Goal: Task Accomplishment & Management: Manage account settings

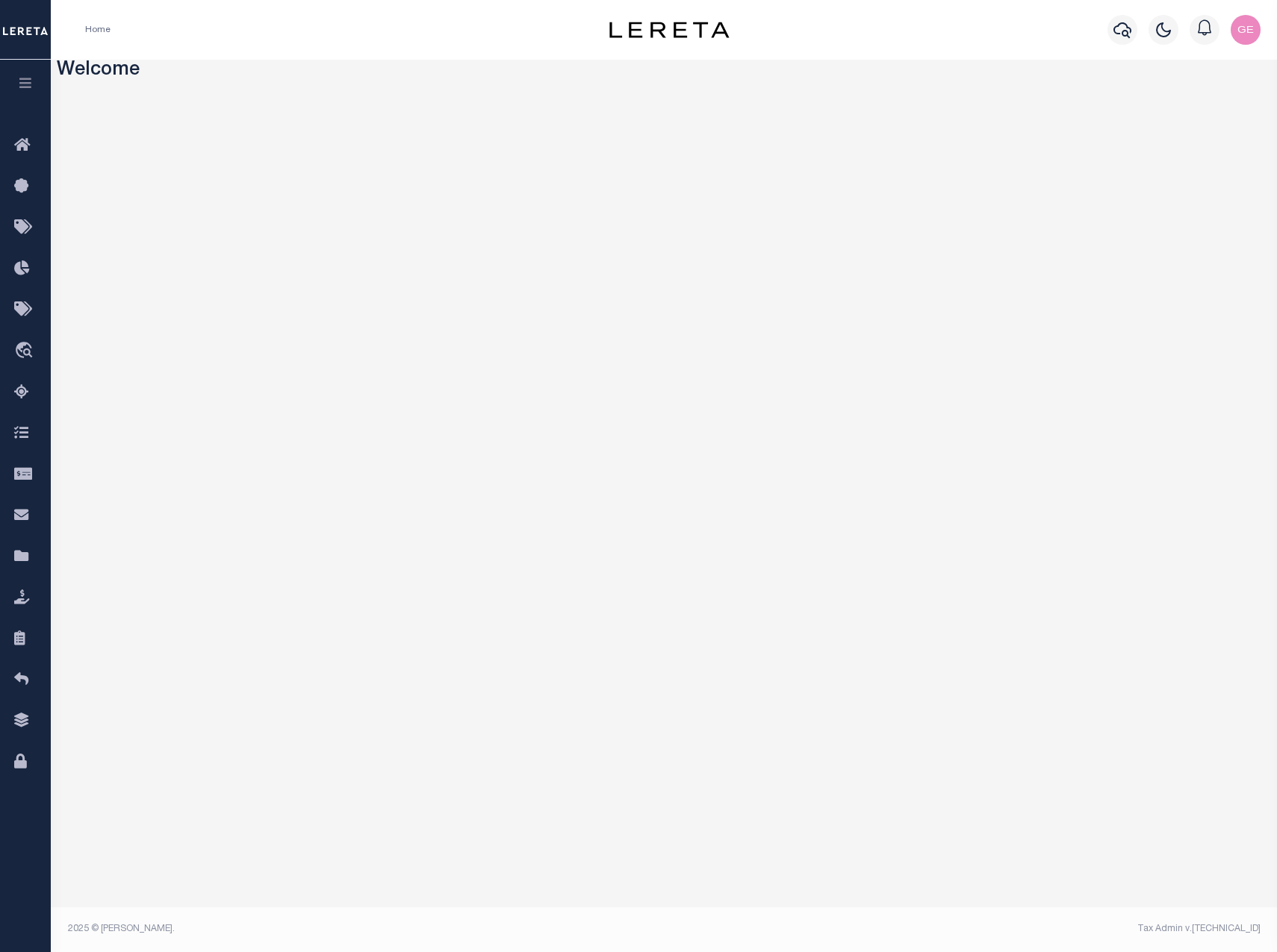
click at [36, 79] on button "button" at bounding box center [25, 85] width 51 height 51
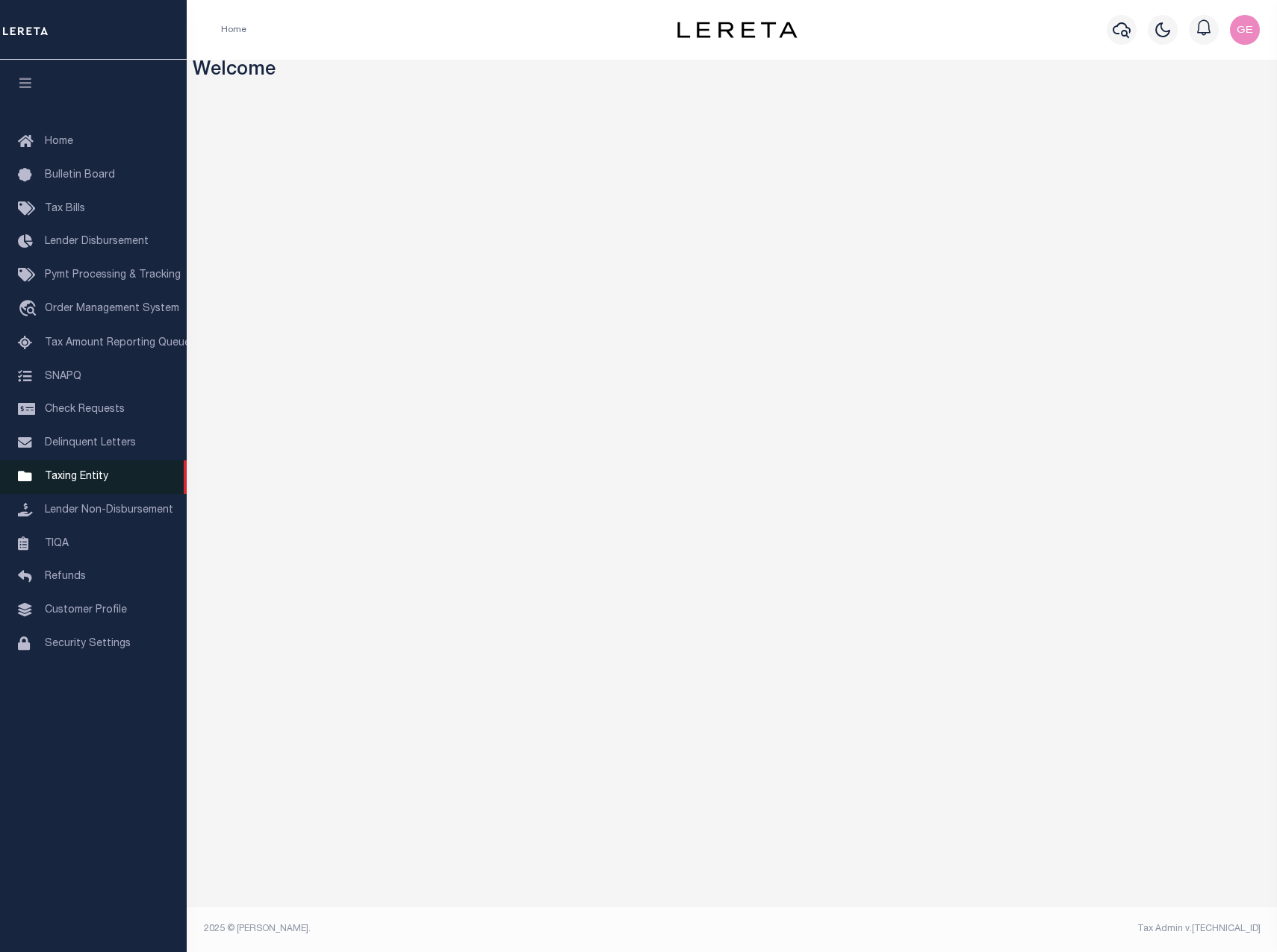
click at [97, 482] on span "Taxing Entity" at bounding box center [76, 477] width 63 height 11
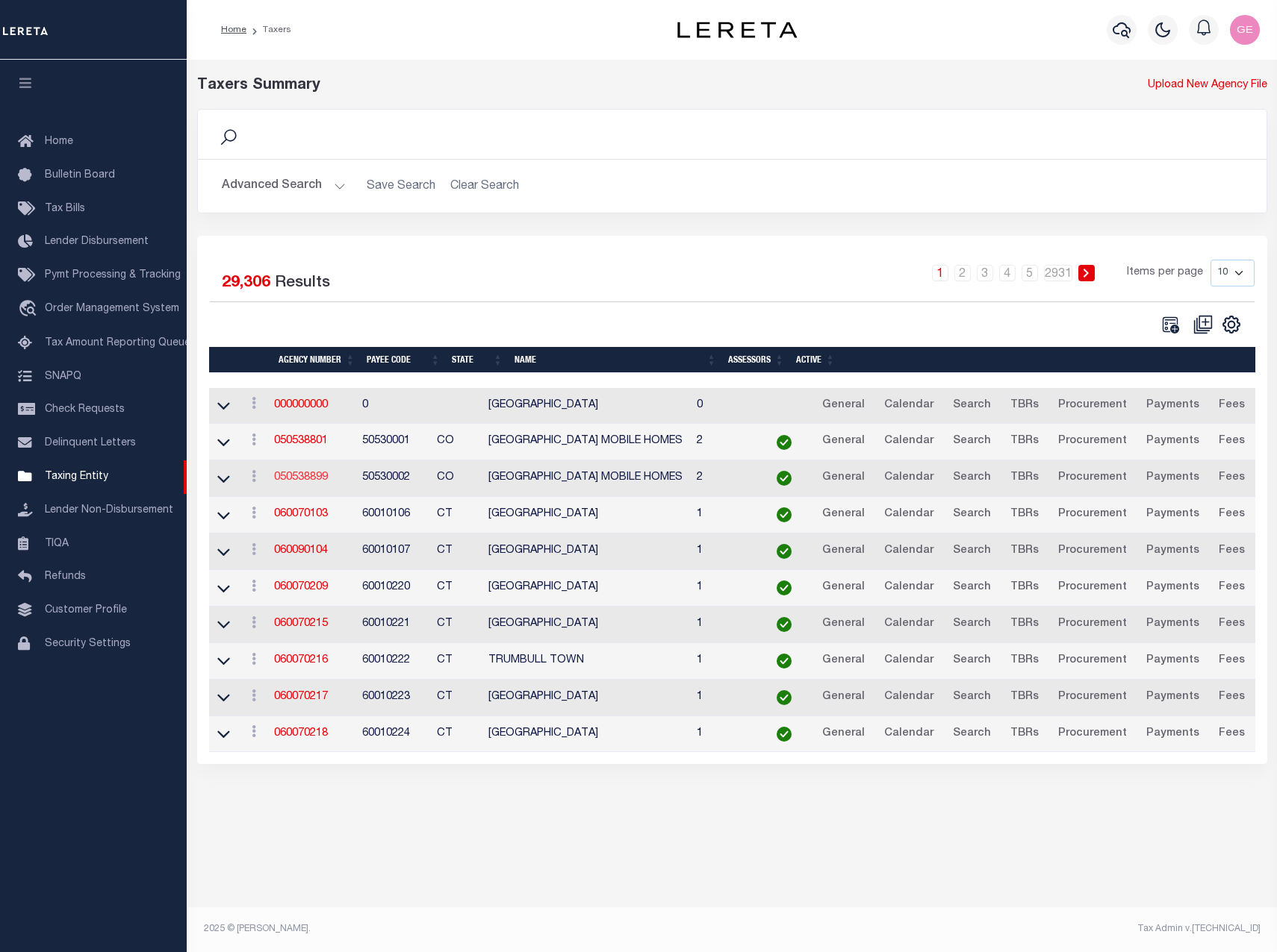
click at [307, 478] on link "050538899" at bounding box center [300, 477] width 54 height 11
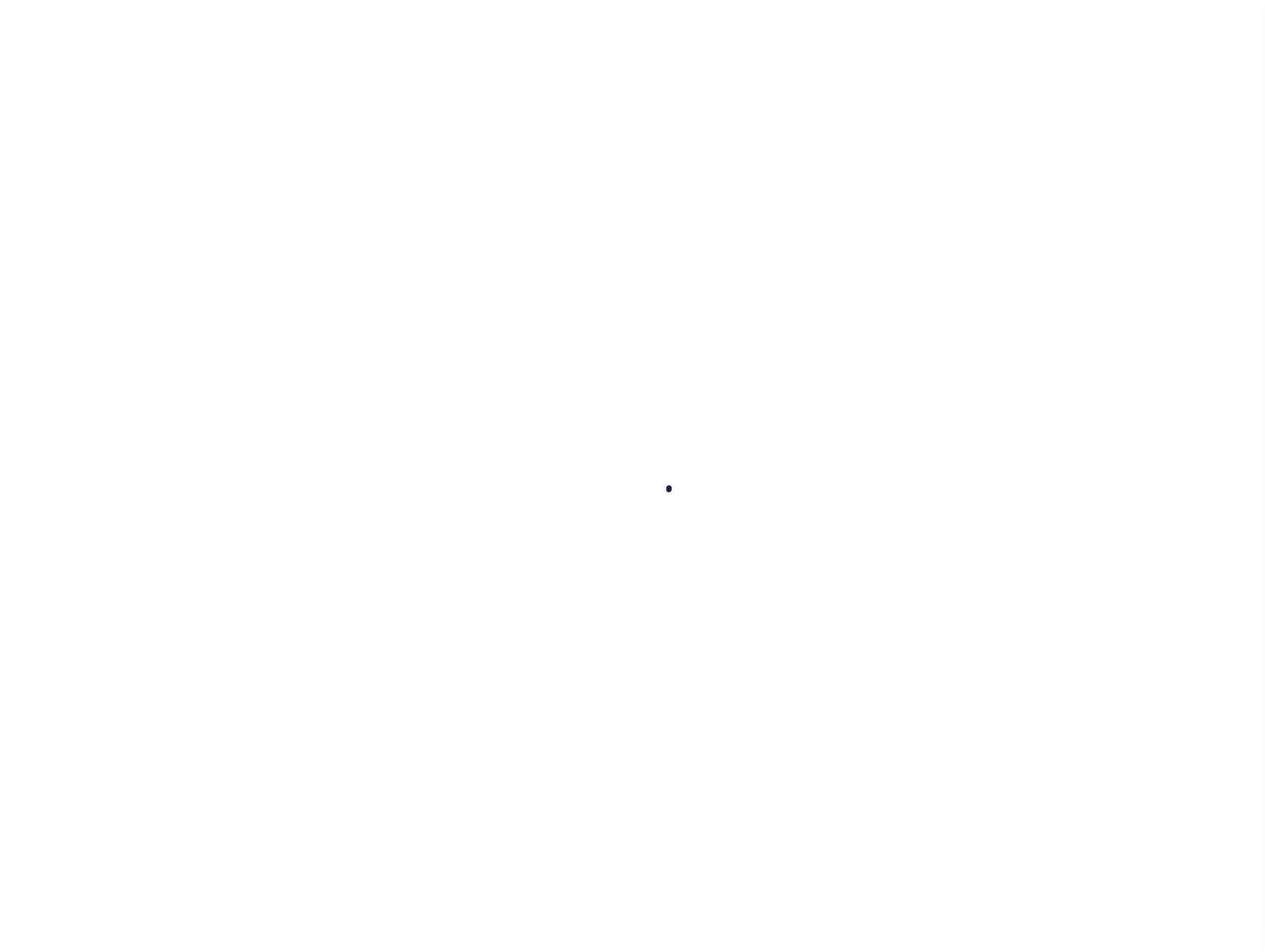
select select
checkbox input "false"
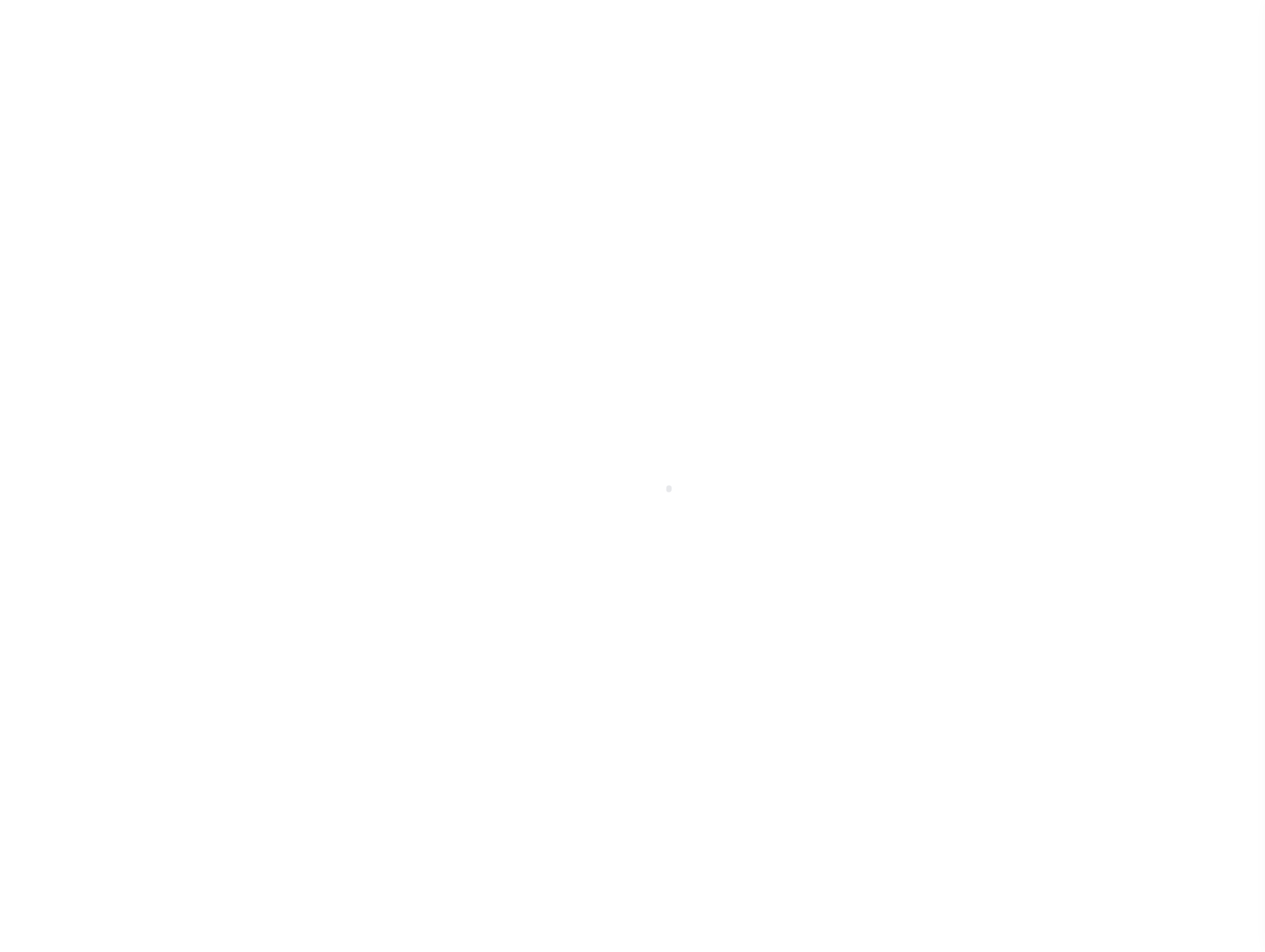
checkbox input "false"
type input "810500000"
select select "false"
checkbox input "false"
select select "false"
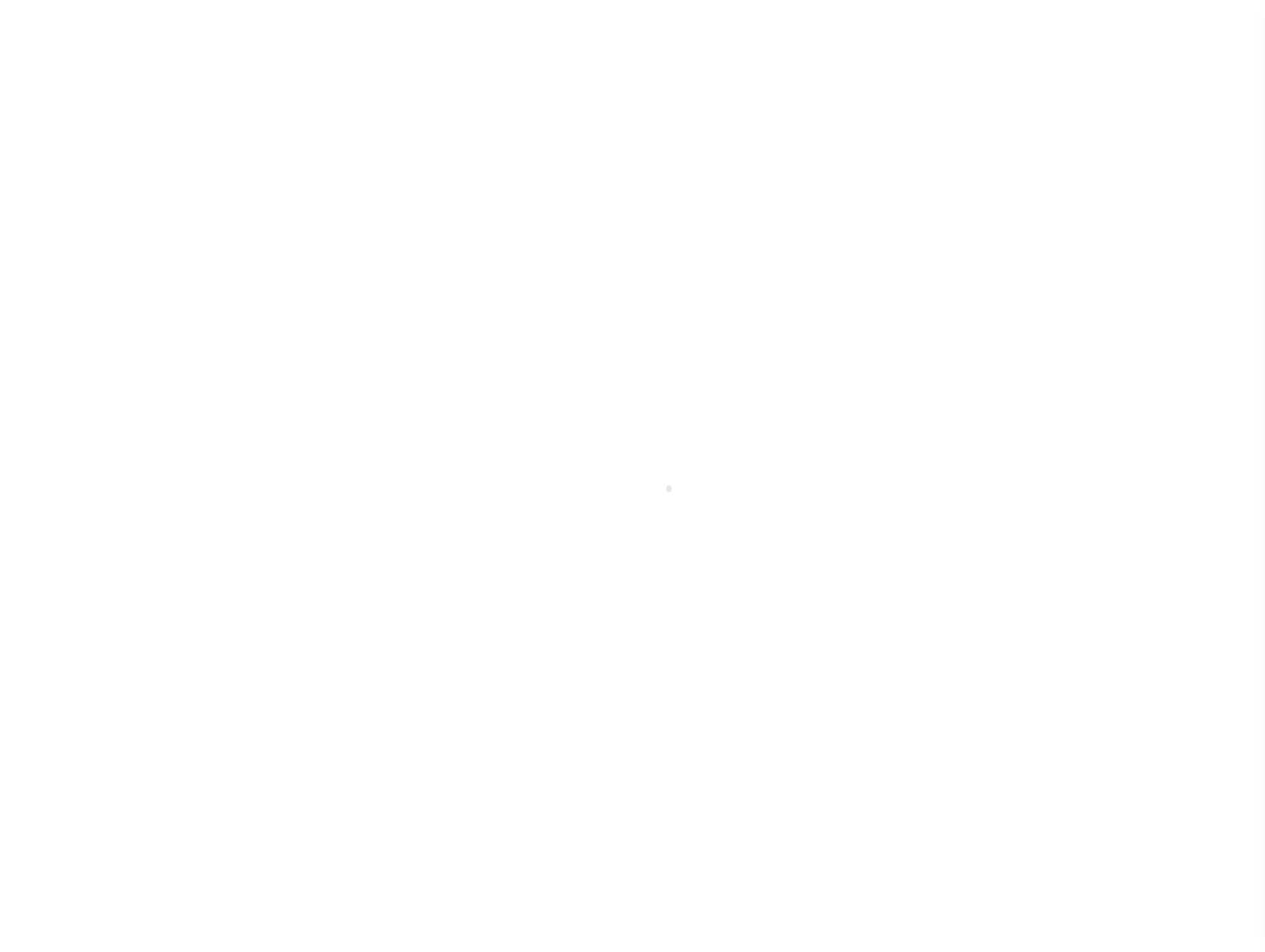
type input "P - Escrow reporting includes “Delinquent Prior Year(s) Exist”"
radio input "true"
checkbox input "false"
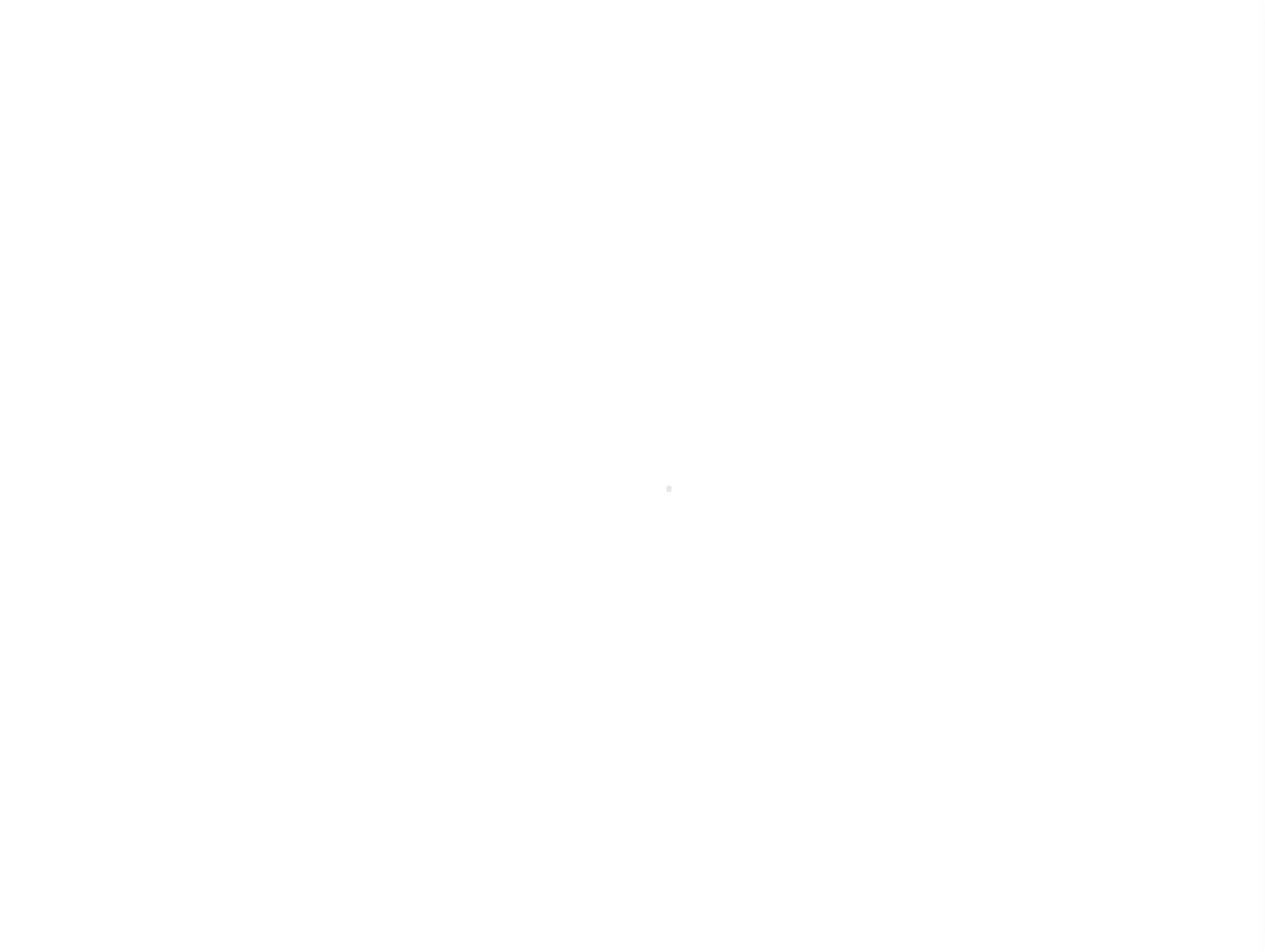
radio input "true"
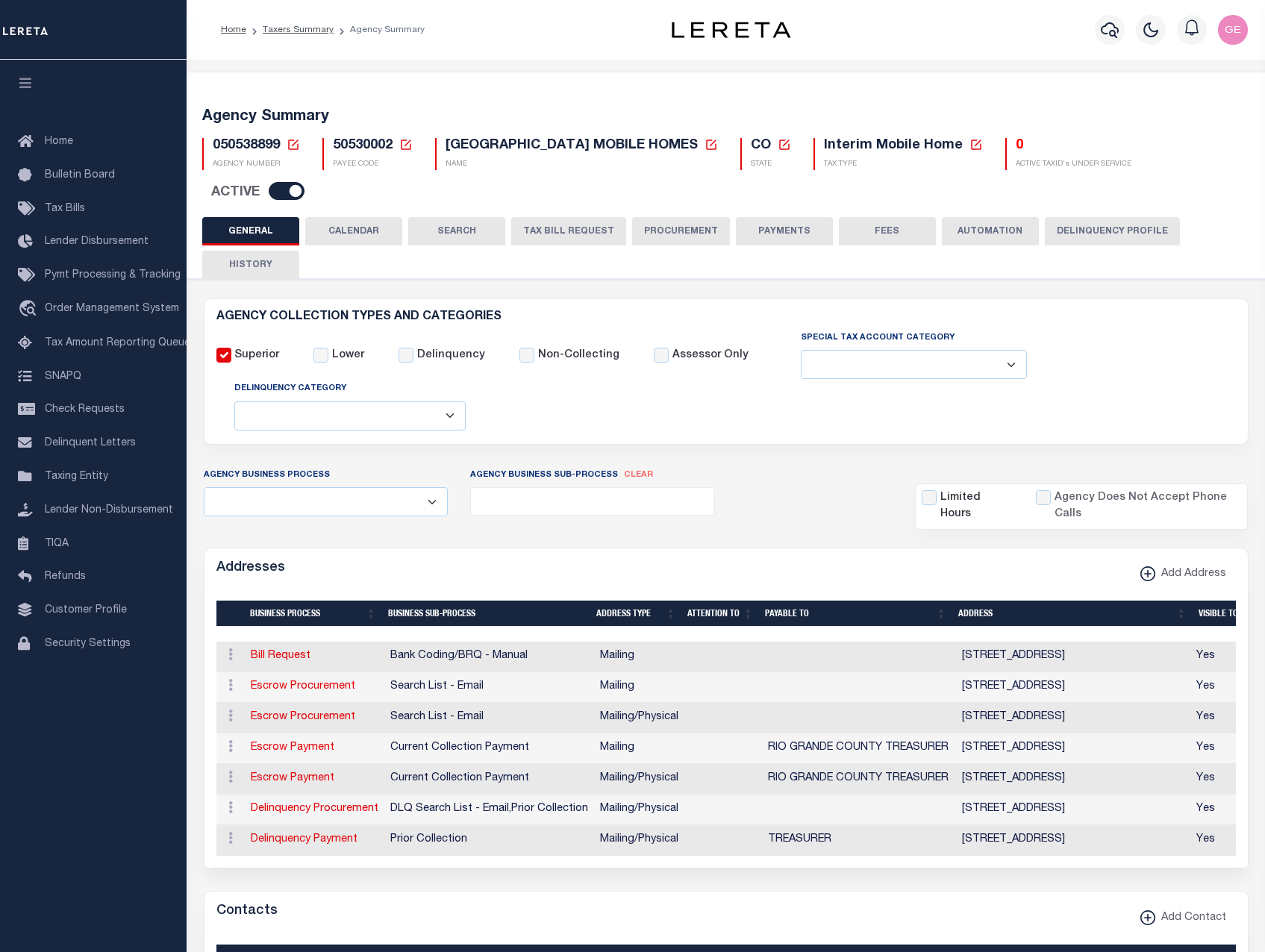
click at [662, 274] on div "GENERAL CALENDAR SEARCH TAX BILL REQUEST PROCUREMENT PAYMENTS" at bounding box center [726, 248] width 1048 height 61
click at [776, 232] on button "PAYMENTS" at bounding box center [784, 232] width 97 height 29
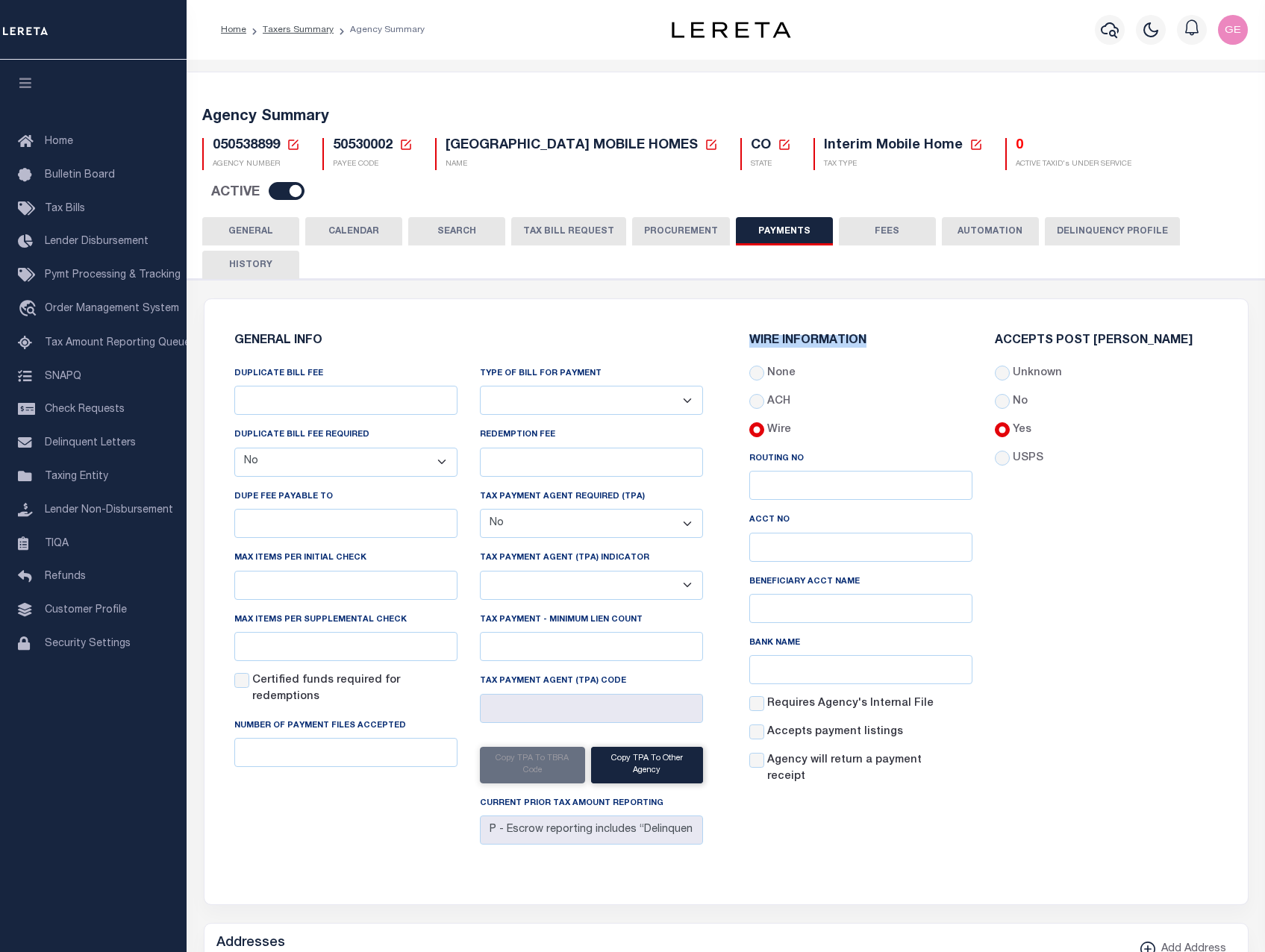
drag, startPoint x: 746, startPoint y: 336, endPoint x: 874, endPoint y: 339, distance: 128.0
click at [874, 339] on div "WIRE INFORMATION None ACH Wire Routing No Acct No" at bounding box center [861, 567] width 246 height 463
copy h6 "WIRE INFORMATION"
click at [817, 429] on div "Wire" at bounding box center [861, 431] width 223 height 16
